Goal: Book appointment/travel/reservation

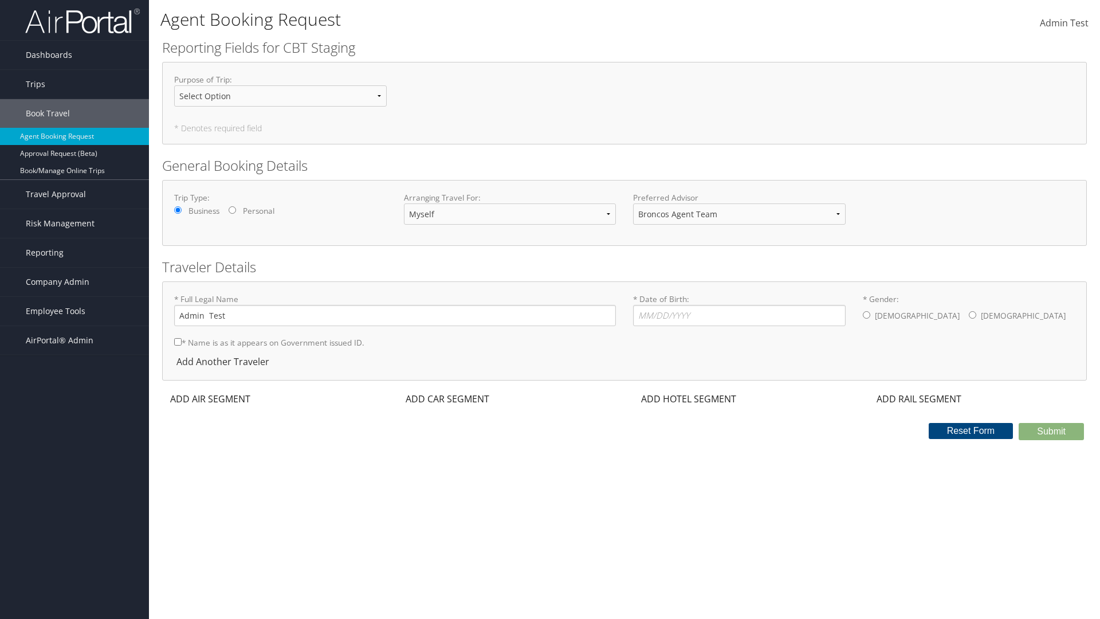
select select "[PERSON_NAME][EMAIL_ADDRESS][PERSON_NAME][DOMAIN_NAME]"
click at [739, 315] on input "* Date of Birth: Invalid Date" at bounding box center [739, 315] width 213 height 21
type input "[DATE]"
click at [866, 315] on input "* Gender: [DEMOGRAPHIC_DATA] [DEMOGRAPHIC_DATA]" at bounding box center [866, 314] width 7 height 7
radio input "true"
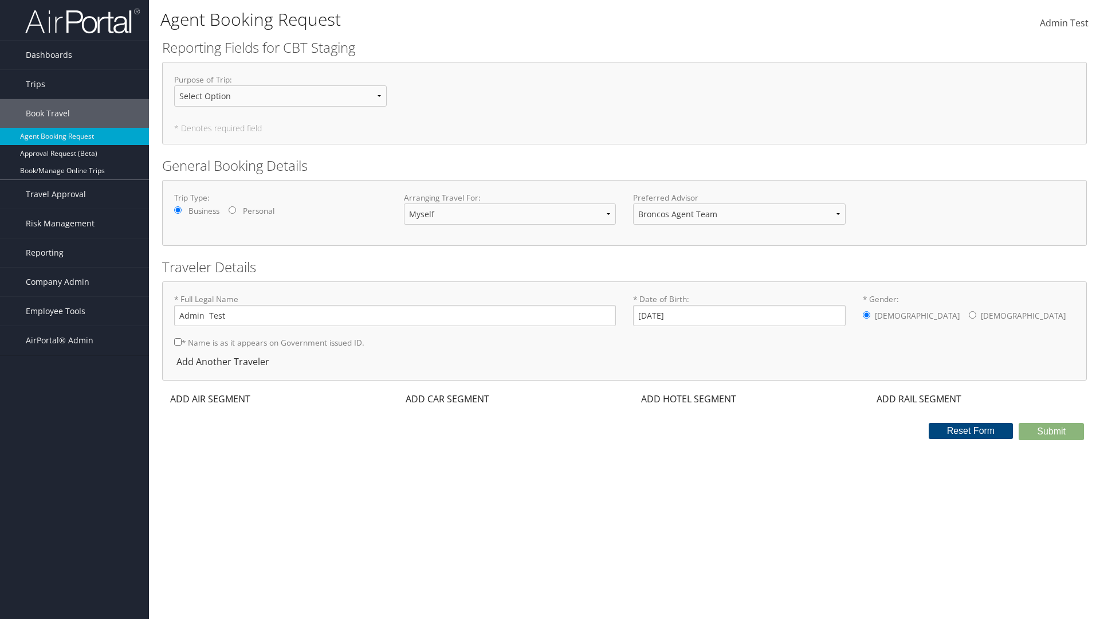
click at [178, 341] on input "* Name is as it appears on Government issued ID." at bounding box center [177, 341] width 7 height 7
checkbox input "true"
click at [210, 399] on div "ADD AIR SEGMENT" at bounding box center [209, 399] width 94 height 14
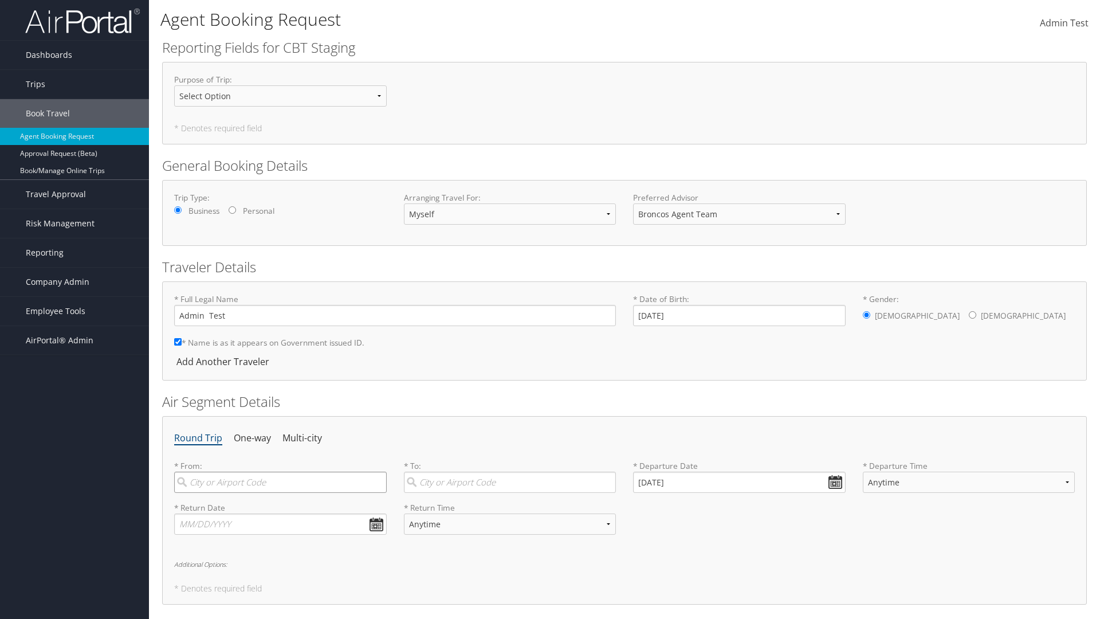
click at [280, 482] on input "search" at bounding box center [280, 482] width 213 height 21
click at [281, 505] on div "[GEOGRAPHIC_DATA] ([GEOGRAPHIC_DATA] [GEOGRAPHIC_DATA])" at bounding box center [281, 512] width 197 height 29
click at [281, 493] on input "[GEOGRAPHIC_DATA]" at bounding box center [280, 482] width 213 height 21
type input "[GEOGRAPHIC_DATA] ([GEOGRAPHIC_DATA] [GEOGRAPHIC_DATA])"
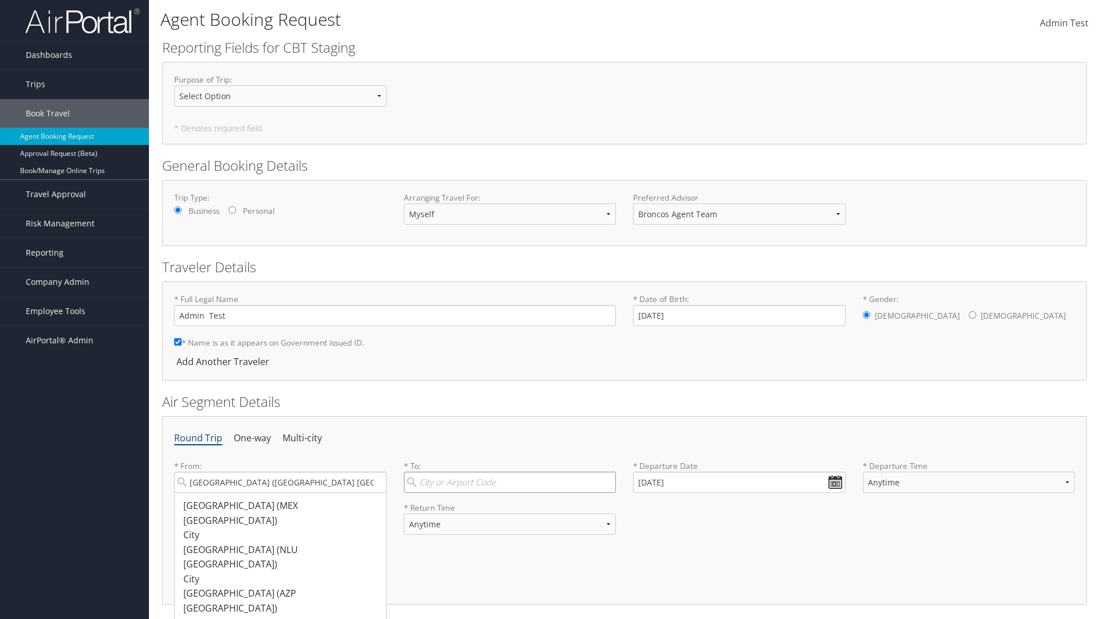
click at [509, 482] on input "search" at bounding box center [510, 482] width 213 height 21
type input "[GEOGRAPHIC_DATA]"
